Goal: Browse casually

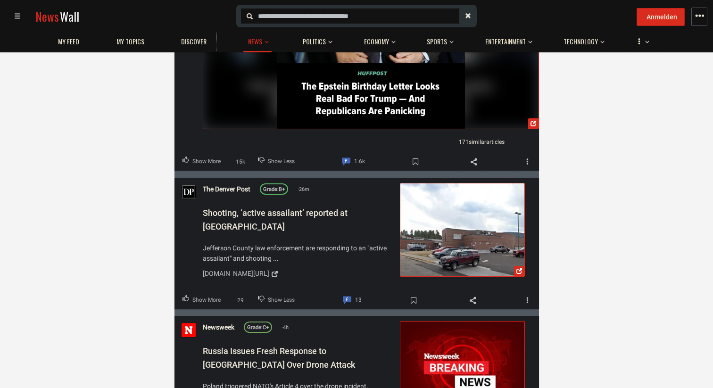
scroll to position [1162, 0]
